Goal: Register for event/course

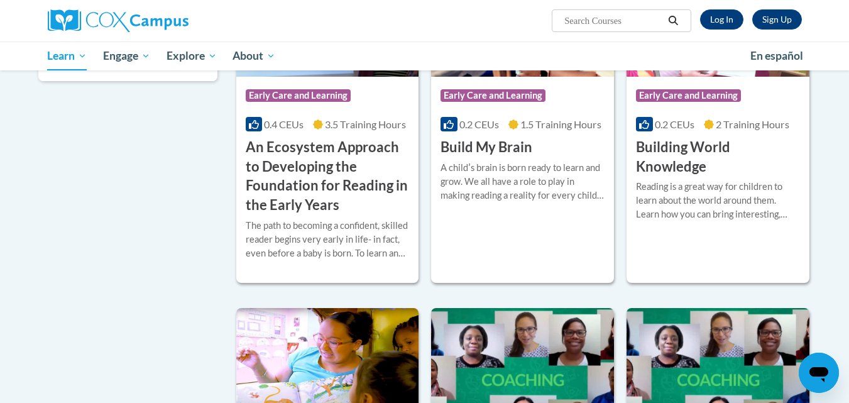
scroll to position [236, 0]
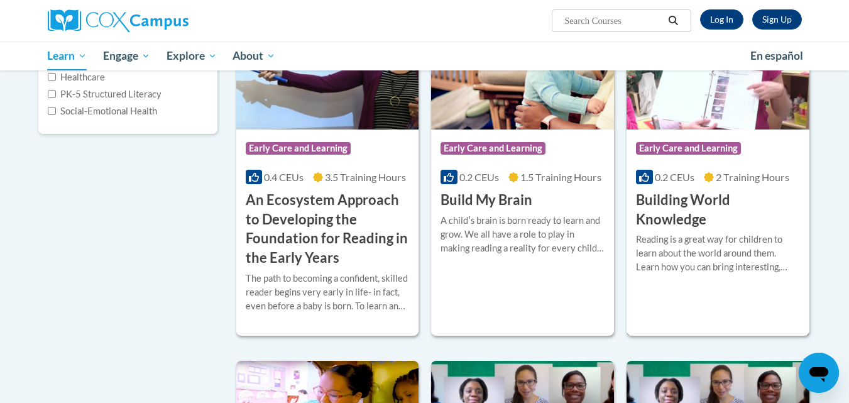
click at [672, 219] on h3 "Building World Knowledge" at bounding box center [718, 209] width 164 height 39
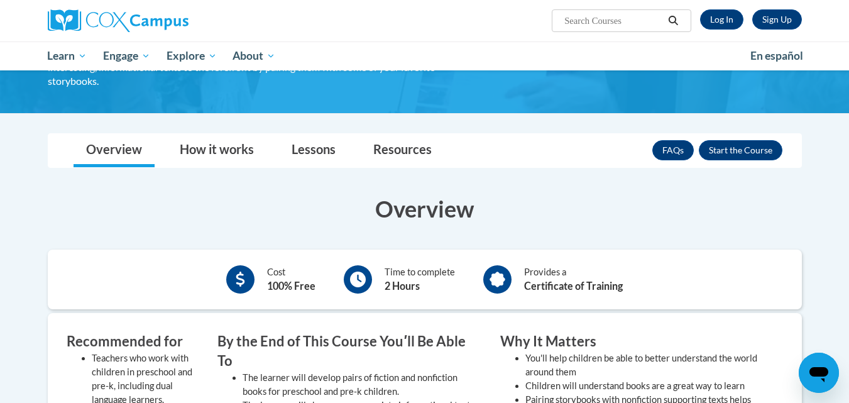
scroll to position [93, 0]
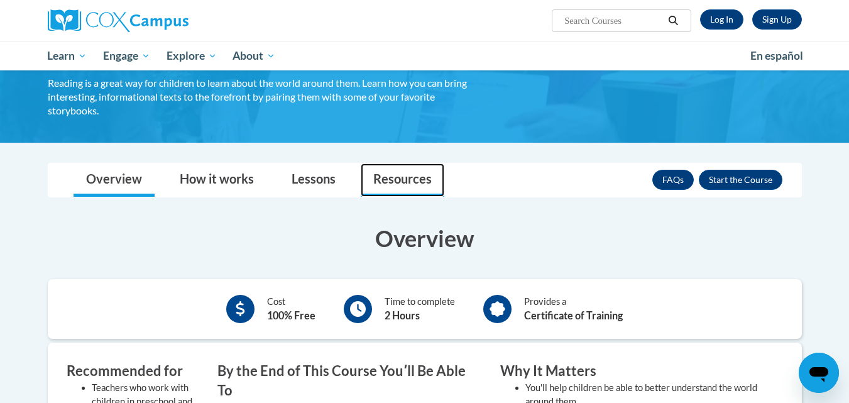
click at [395, 182] on link "Resources" at bounding box center [403, 179] width 84 height 33
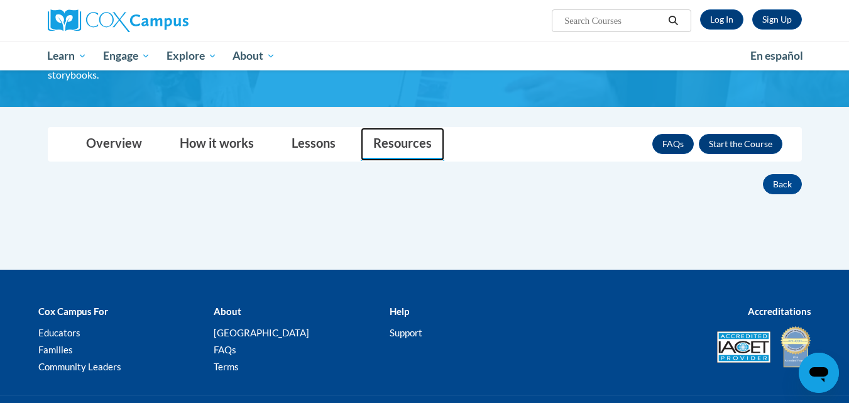
scroll to position [127, 0]
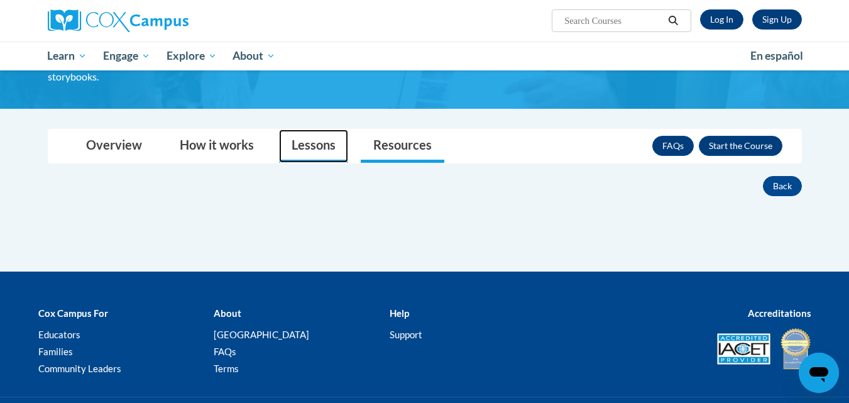
click at [304, 140] on link "Lessons" at bounding box center [313, 145] width 69 height 33
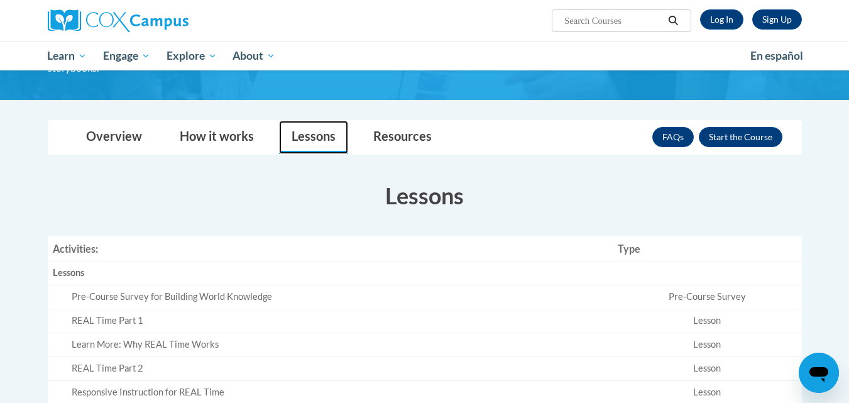
scroll to position [92, 0]
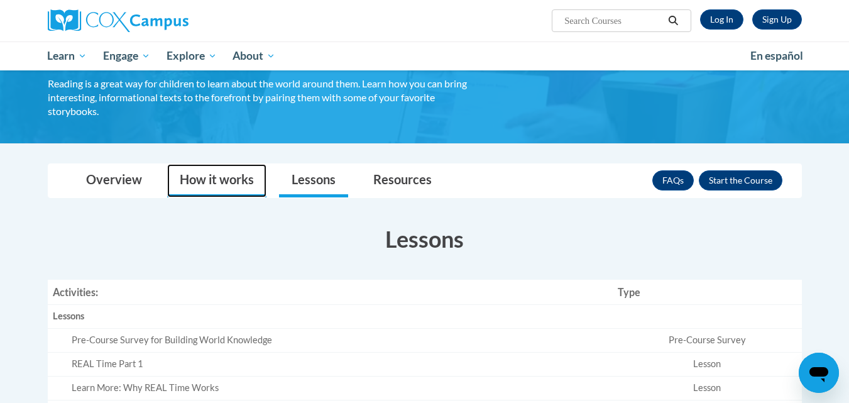
click at [208, 180] on link "How it works" at bounding box center [216, 180] width 99 height 33
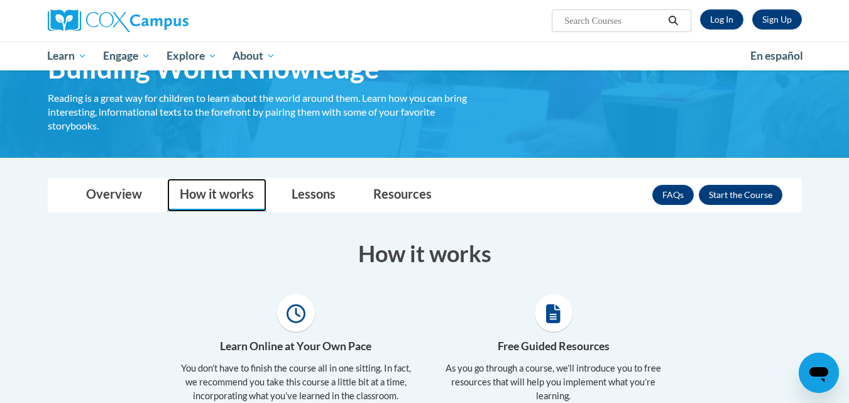
scroll to position [0, 0]
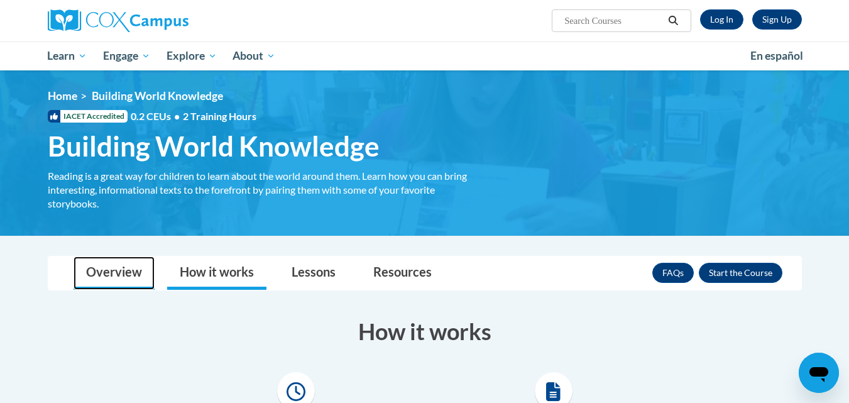
click at [123, 270] on link "Overview" at bounding box center [114, 272] width 81 height 33
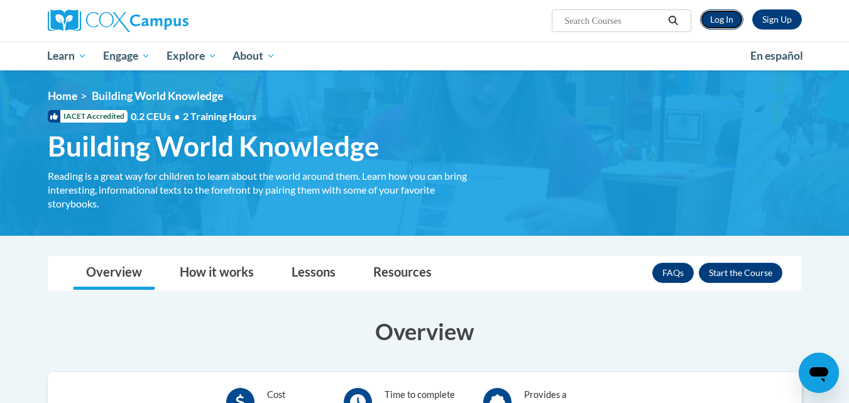
click at [723, 19] on link "Log In" at bounding box center [721, 19] width 43 height 20
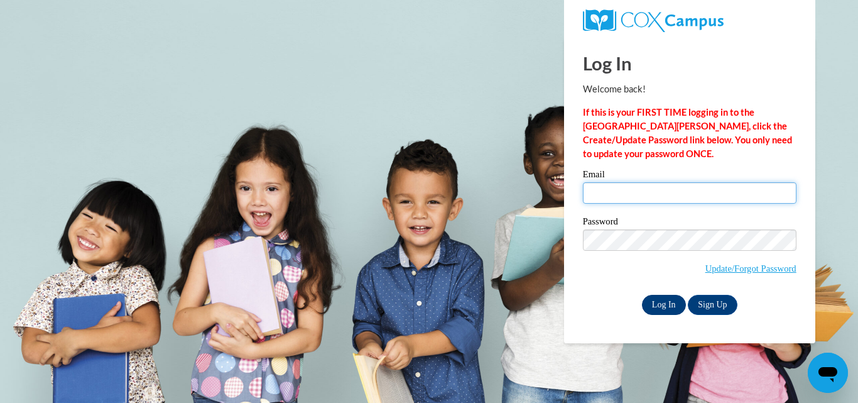
type input "kellyschley@kwdaycare.com"
click at [663, 306] on input "Log In" at bounding box center [664, 305] width 44 height 20
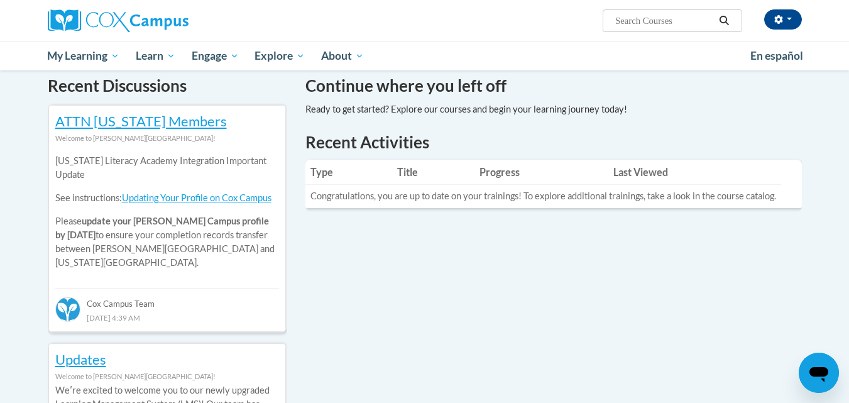
scroll to position [346, 0]
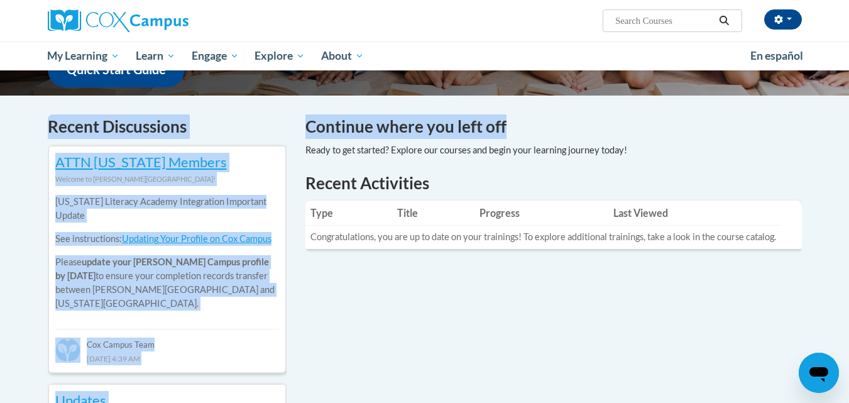
drag, startPoint x: 848, startPoint y: 117, endPoint x: 847, endPoint y: 81, distance: 35.8
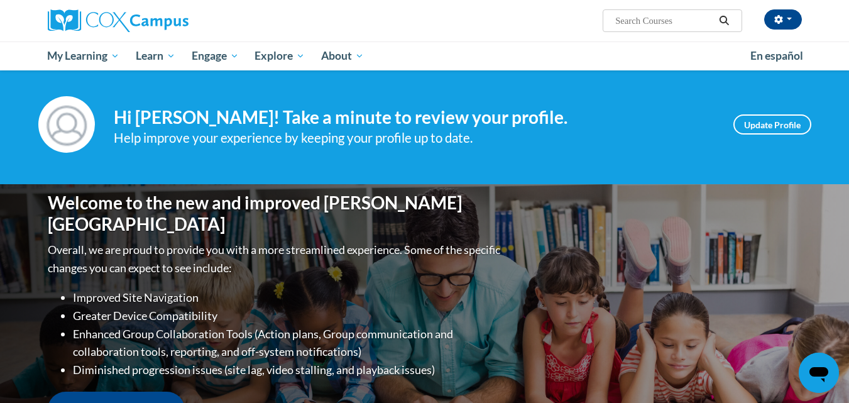
scroll to position [0, 0]
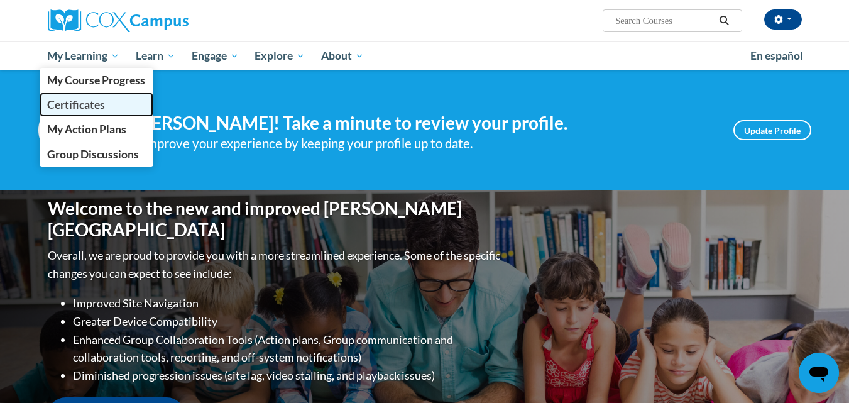
click at [92, 109] on span "Certificates" at bounding box center [76, 104] width 58 height 13
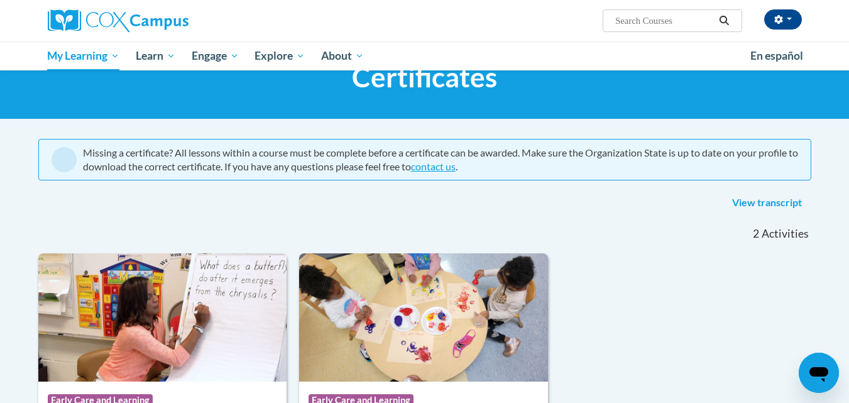
scroll to position [48, 0]
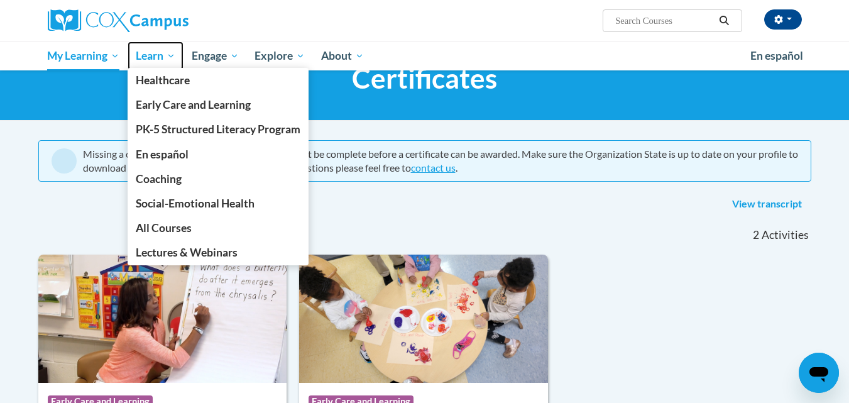
click at [166, 55] on span "Learn" at bounding box center [156, 55] width 40 height 15
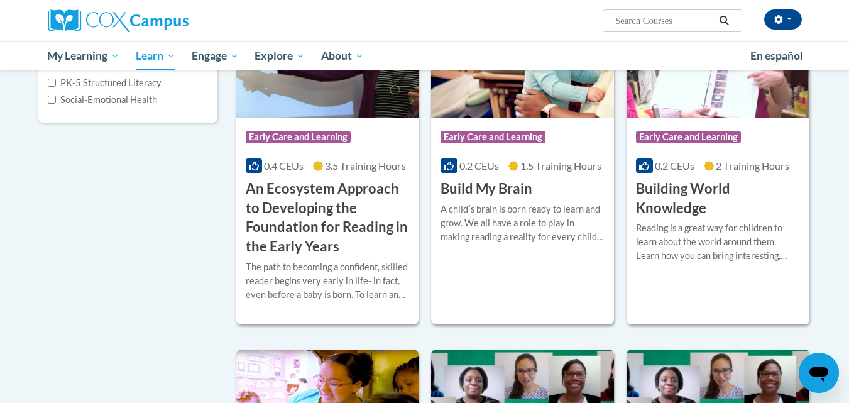
scroll to position [253, 0]
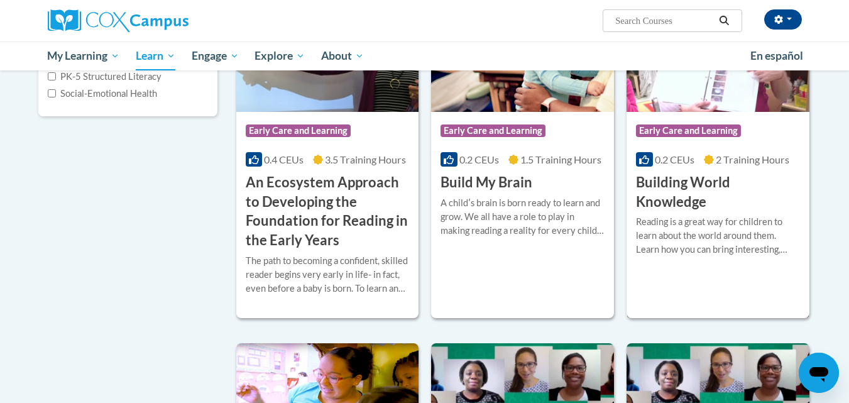
click at [687, 182] on h3 "Building World Knowledge" at bounding box center [718, 192] width 164 height 39
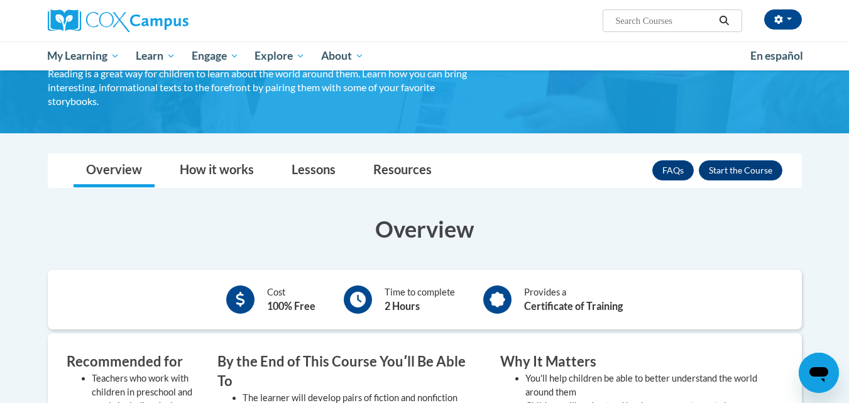
scroll to position [93, 0]
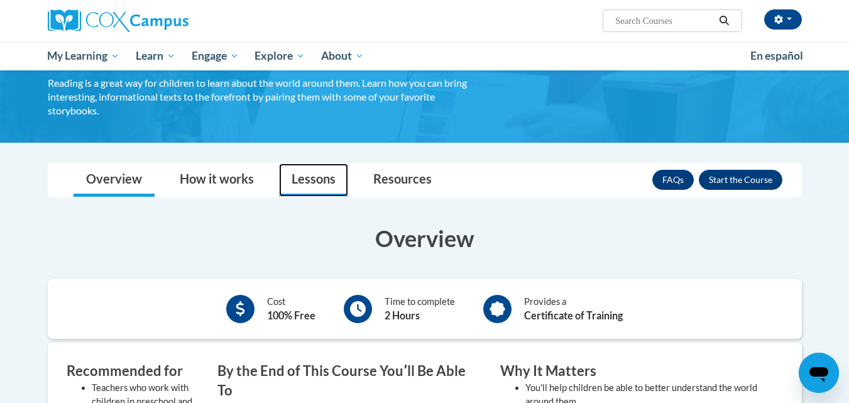
click at [331, 180] on link "Lessons" at bounding box center [313, 179] width 69 height 33
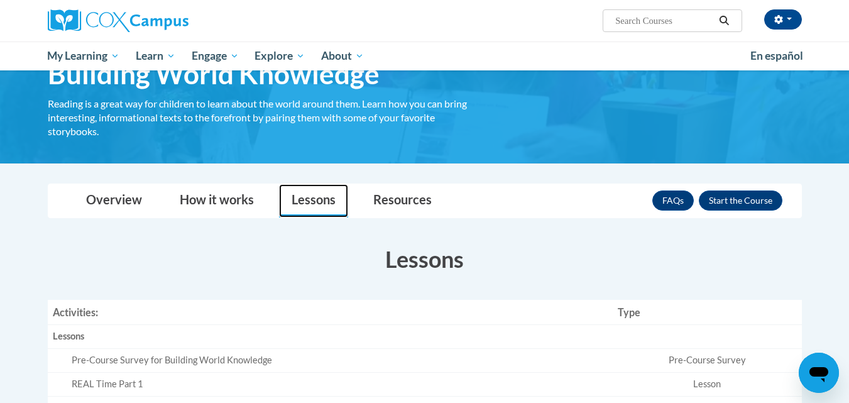
scroll to position [0, 0]
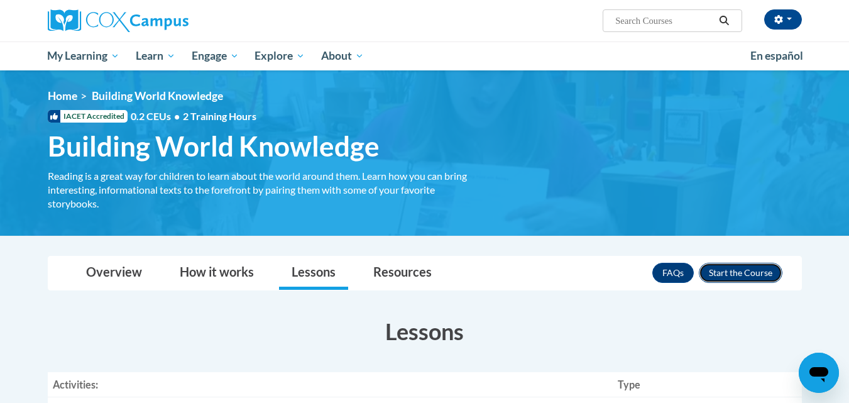
click at [756, 273] on button "Enroll" at bounding box center [741, 273] width 84 height 20
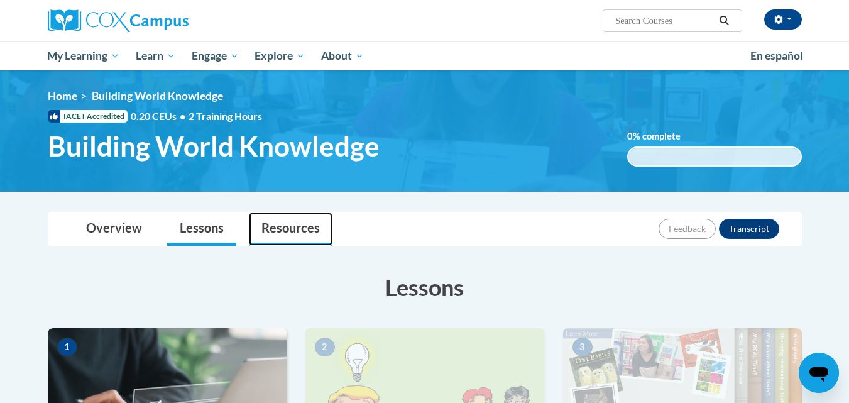
click at [292, 230] on link "Resources" at bounding box center [291, 228] width 84 height 33
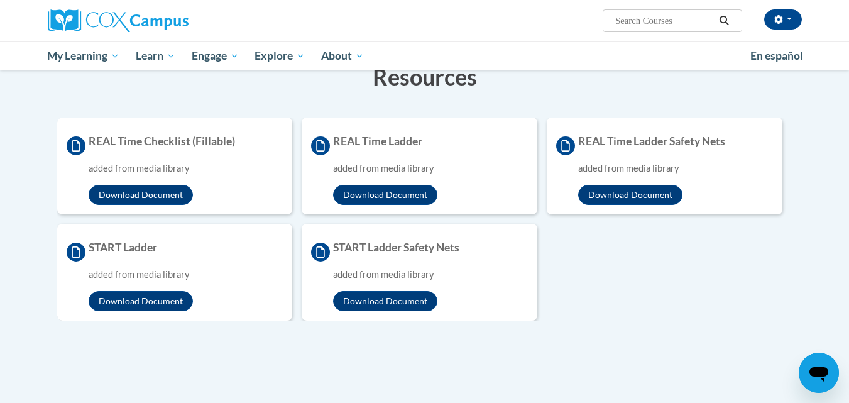
scroll to position [190, 0]
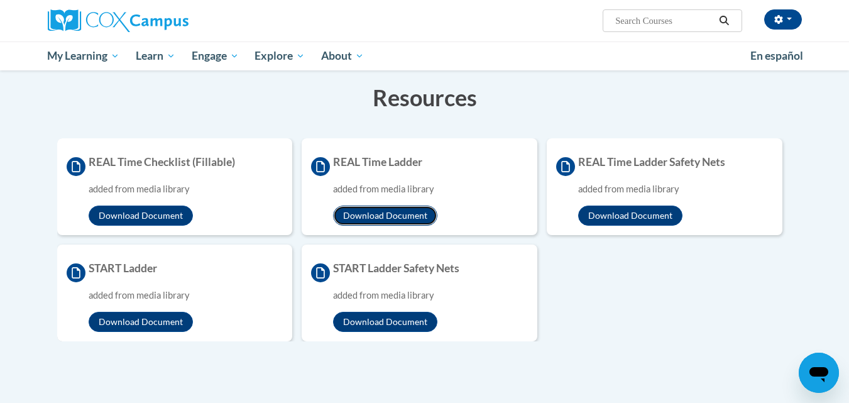
click at [415, 215] on button "Download Document" at bounding box center [385, 215] width 104 height 20
click at [633, 215] on button "Download Document" at bounding box center [630, 215] width 104 height 20
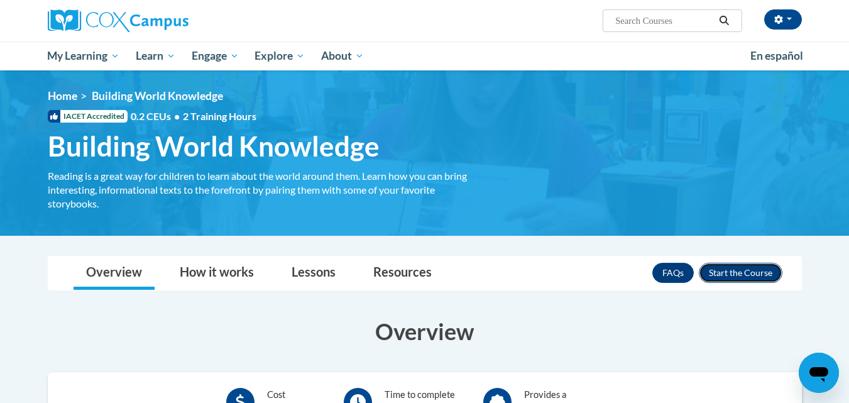
click at [751, 278] on button "Enroll" at bounding box center [741, 273] width 84 height 20
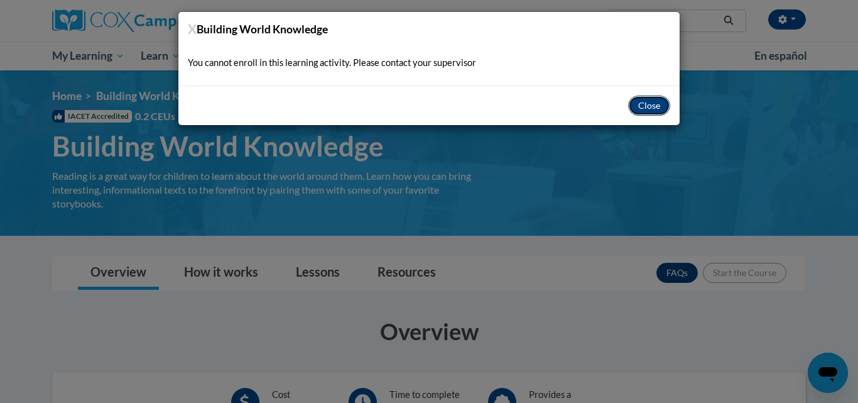
click at [650, 102] on button "Close" at bounding box center [649, 105] width 42 height 20
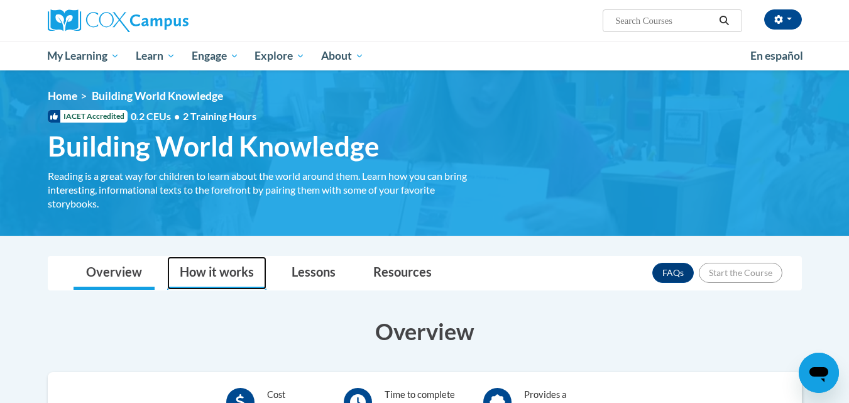
click at [228, 267] on link "How it works" at bounding box center [216, 272] width 99 height 33
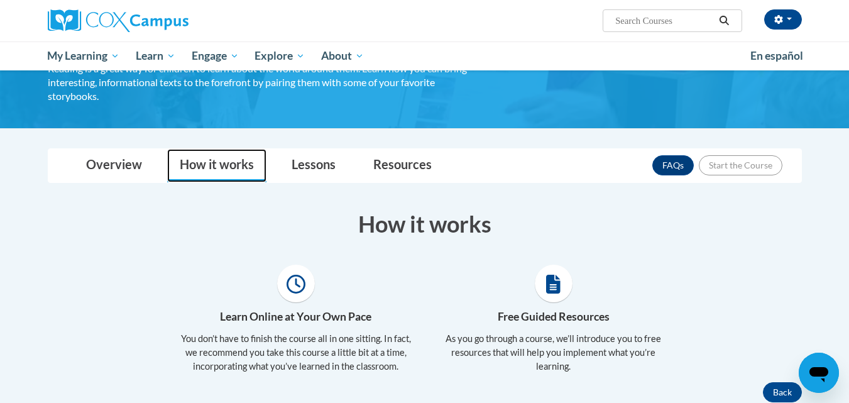
scroll to position [105, 0]
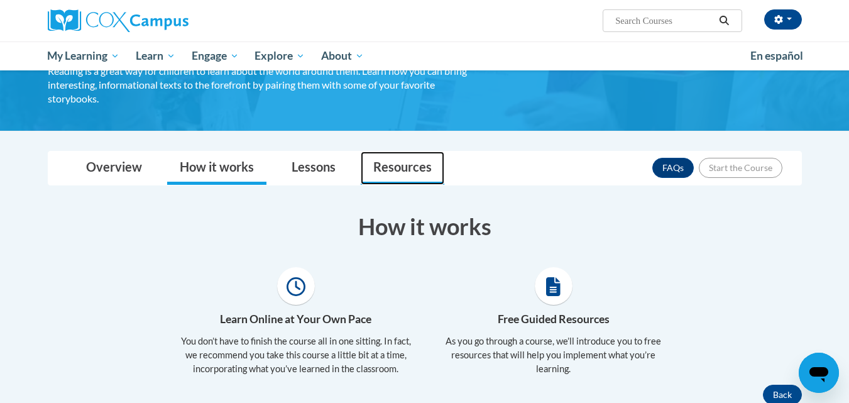
click at [397, 166] on link "Resources" at bounding box center [403, 167] width 84 height 33
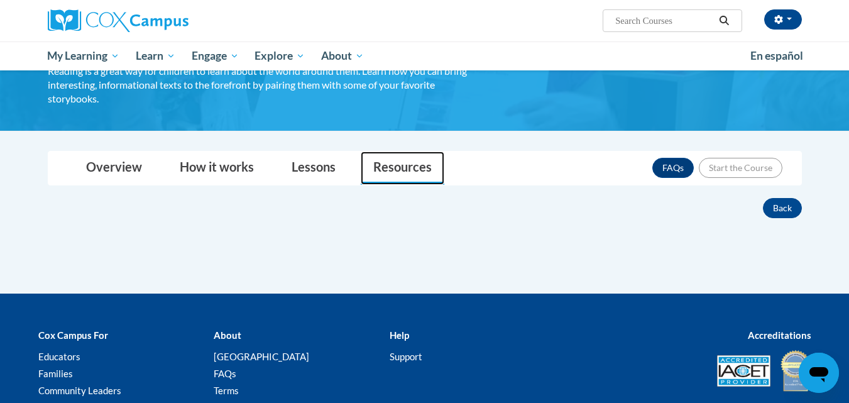
click at [397, 166] on link "Resources" at bounding box center [403, 167] width 84 height 33
click at [780, 210] on button "Back" at bounding box center [782, 208] width 39 height 20
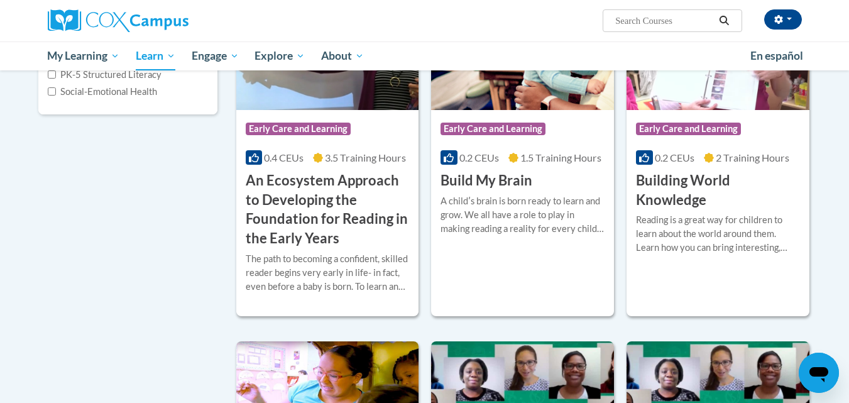
scroll to position [249, 0]
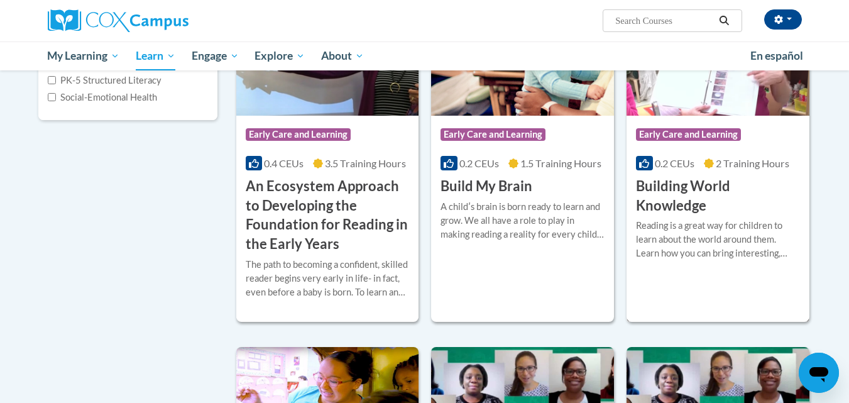
click at [678, 192] on h3 "Building World Knowledge" at bounding box center [718, 196] width 164 height 39
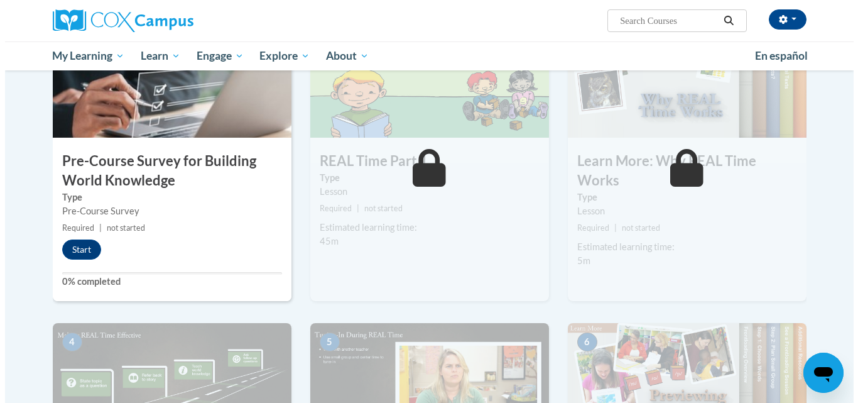
scroll to position [311, 0]
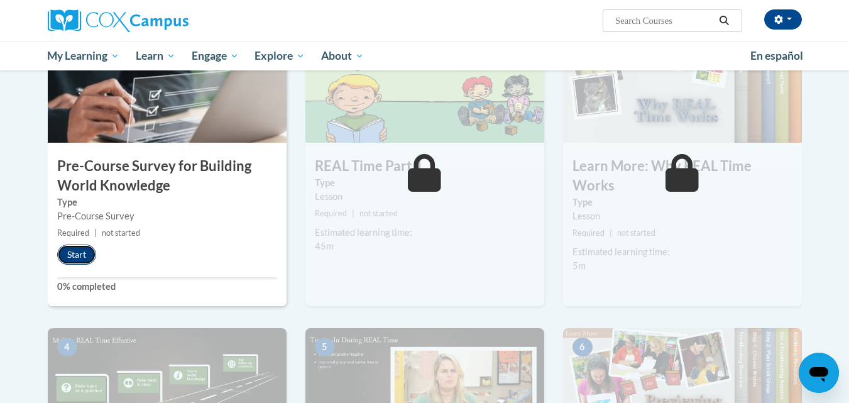
click at [78, 256] on button "Start" at bounding box center [76, 254] width 39 height 20
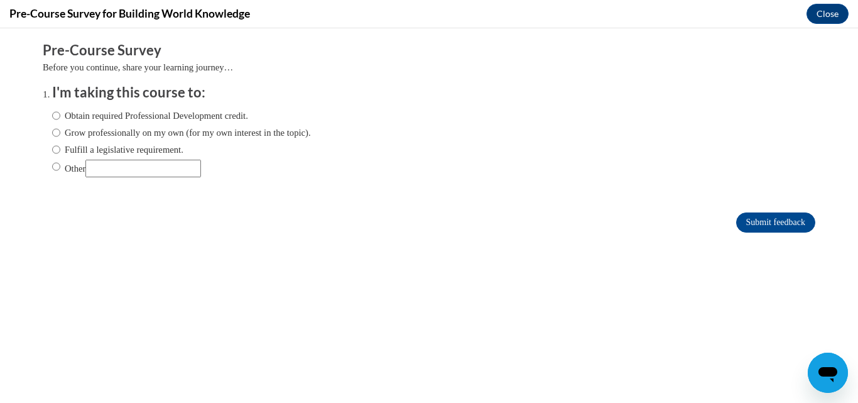
scroll to position [0, 0]
click at [52, 131] on input "Grow professionally on my own (for my own interest in the topic)." at bounding box center [56, 133] width 8 height 14
radio input "true"
click at [783, 219] on input "Submit feedback" at bounding box center [775, 222] width 79 height 20
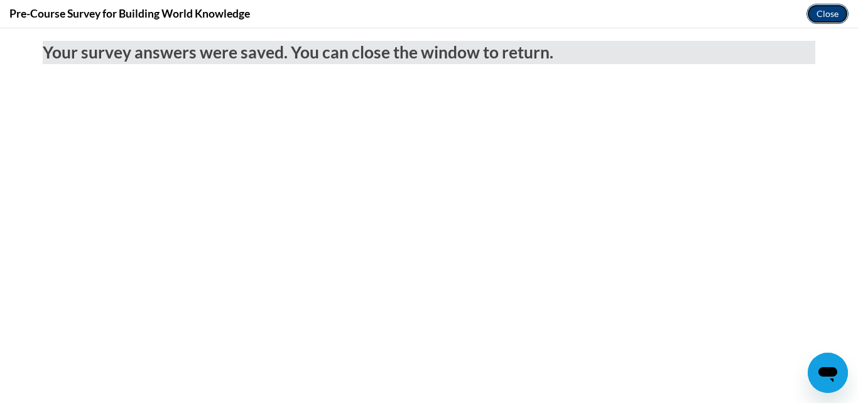
click at [826, 15] on button "Close" at bounding box center [828, 14] width 42 height 20
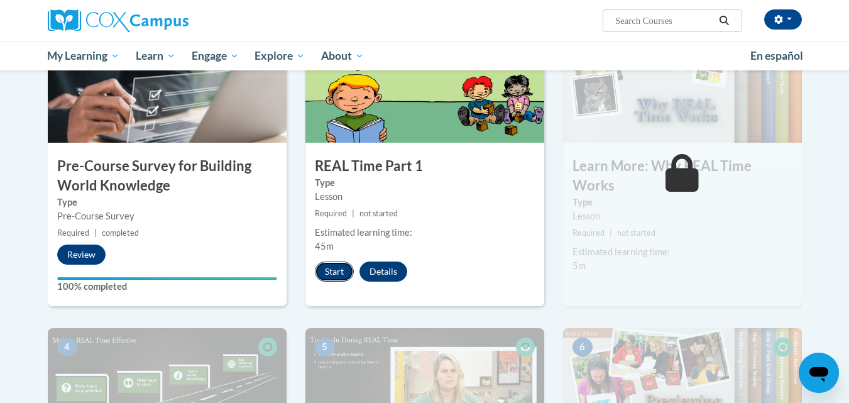
click at [342, 274] on button "Start" at bounding box center [334, 271] width 39 height 20
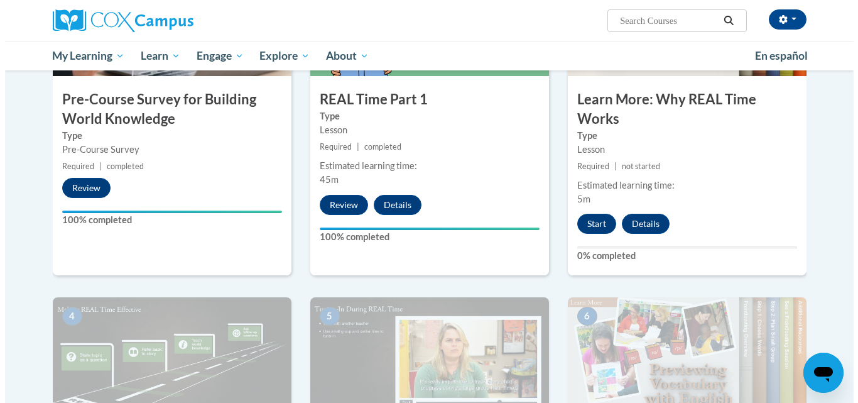
scroll to position [375, 0]
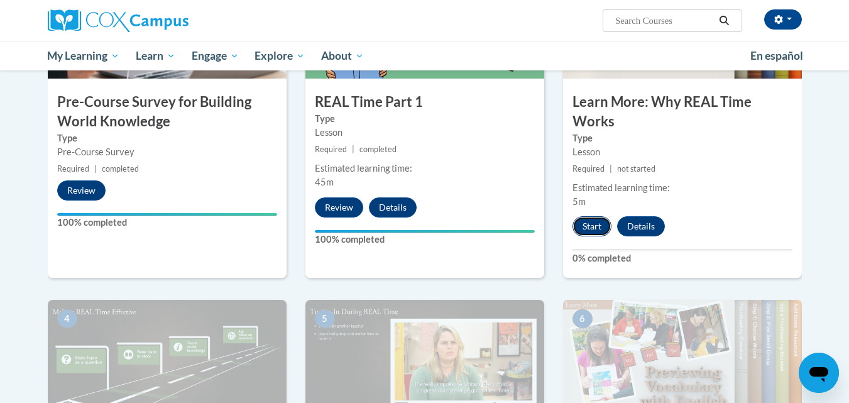
click at [595, 226] on button "Start" at bounding box center [591, 226] width 39 height 20
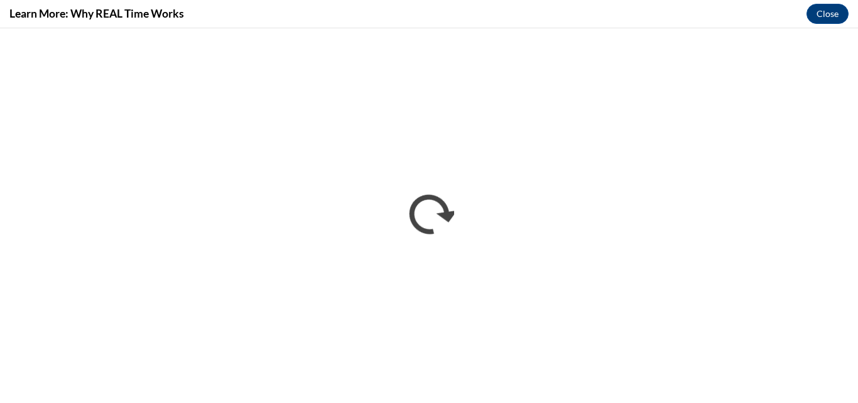
scroll to position [0, 0]
